Goal: Task Accomplishment & Management: Use online tool/utility

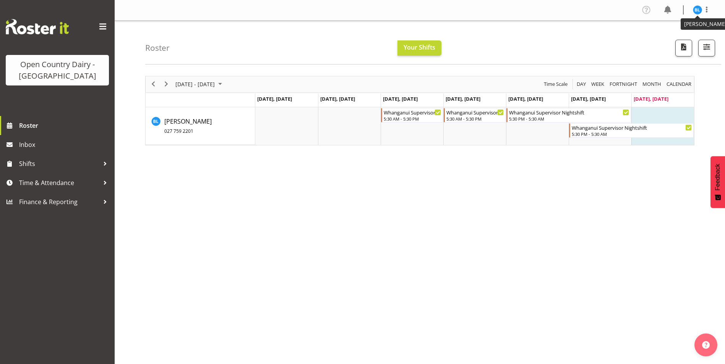
click at [697, 10] on img at bounding box center [697, 9] width 9 height 9
click at [607, 25] on div "Roster Your Shifts 1 Locations Clear Ingredients Waharoa Office Waikato Milk Wh…" at bounding box center [433, 43] width 576 height 44
click at [49, 185] on span "Time & Attendance" at bounding box center [59, 182] width 80 height 11
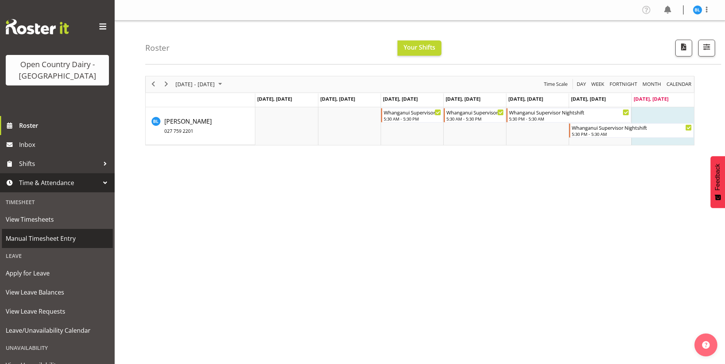
click at [37, 234] on span "Manual Timesheet Entry" at bounding box center [57, 238] width 103 height 11
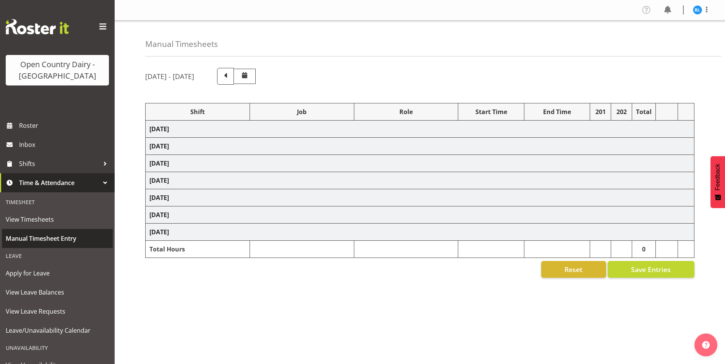
select select "70655"
select select "70656"
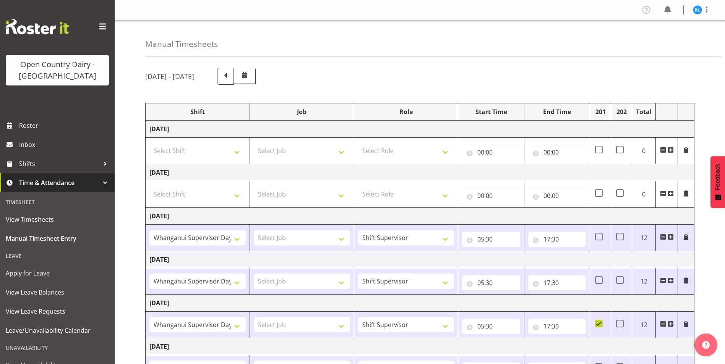
scroll to position [110, 0]
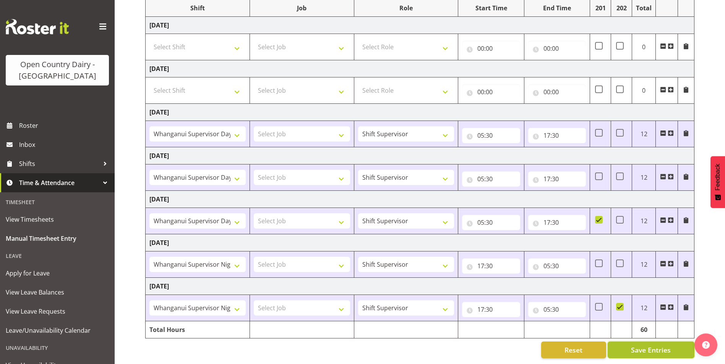
click at [633, 345] on span "Save Entries" at bounding box center [651, 350] width 40 height 10
click at [651, 345] on span "Save Entries" at bounding box center [651, 350] width 40 height 10
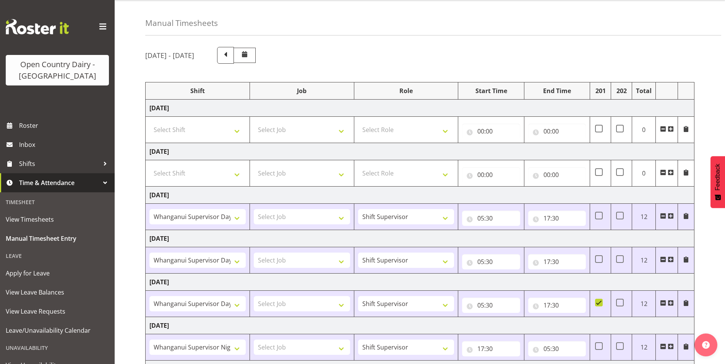
scroll to position [0, 0]
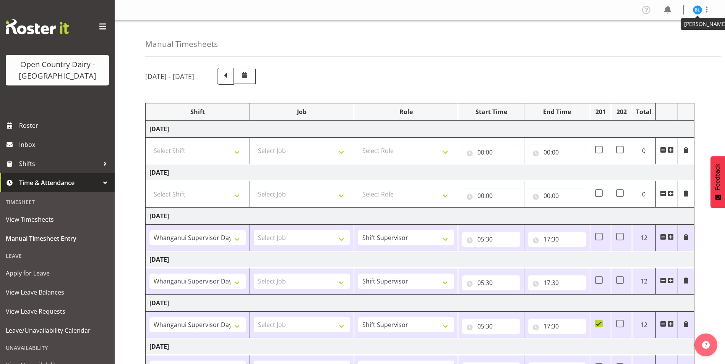
click at [698, 9] on img at bounding box center [697, 9] width 9 height 9
click at [674, 42] on link "Log Out" at bounding box center [674, 40] width 73 height 14
